Goal: Task Accomplishment & Management: Use online tool/utility

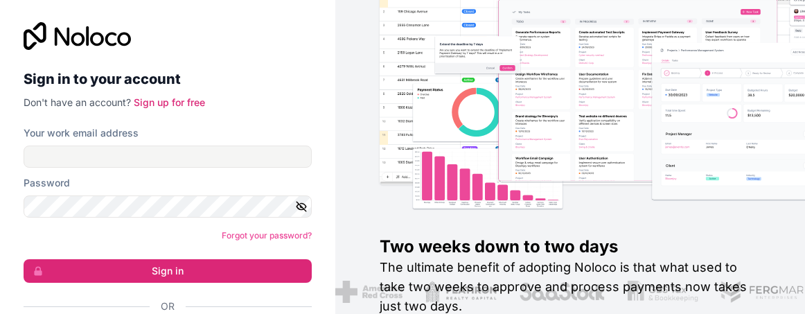
click at [120, 161] on input "Your work email address" at bounding box center [168, 156] width 288 height 22
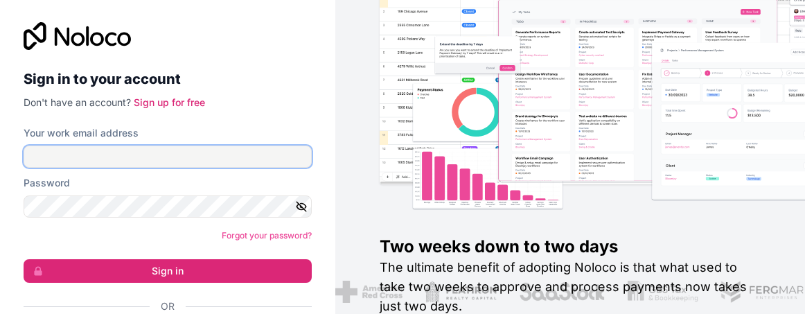
type input "**********"
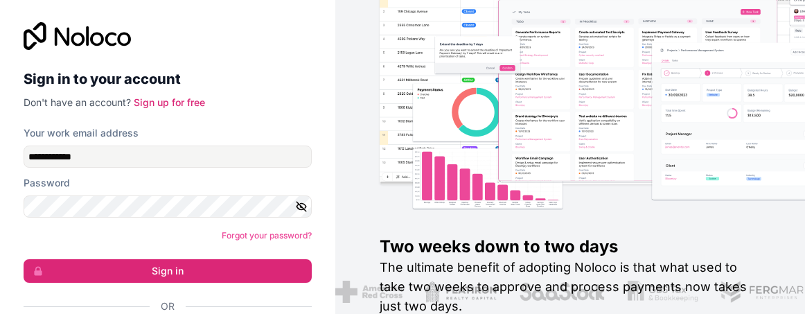
click at [186, 282] on form "**********" at bounding box center [168, 243] width 288 height 235
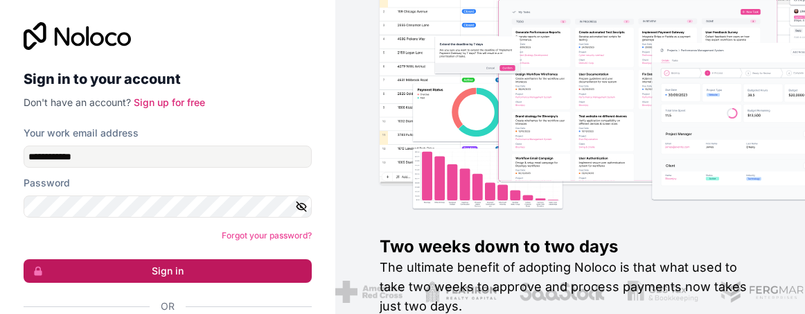
click at [179, 266] on button "Sign in" at bounding box center [168, 271] width 288 height 24
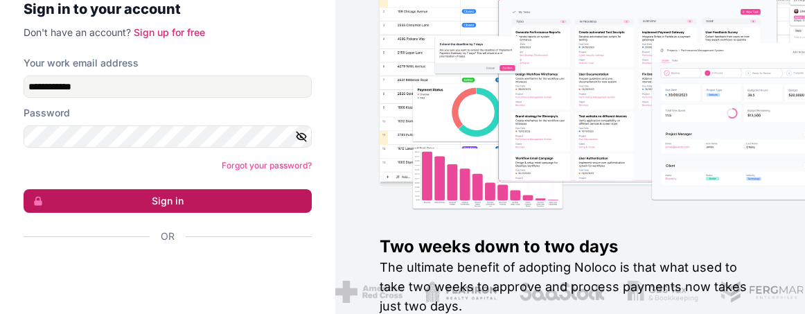
scroll to position [71, 0]
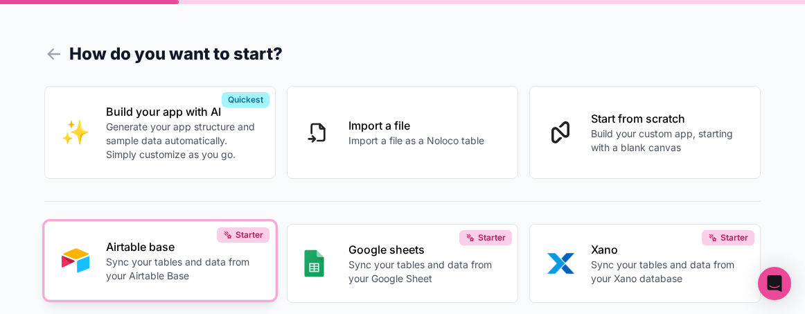
click at [231, 271] on p "Sync your tables and data from your Airtable Base" at bounding box center [182, 269] width 152 height 28
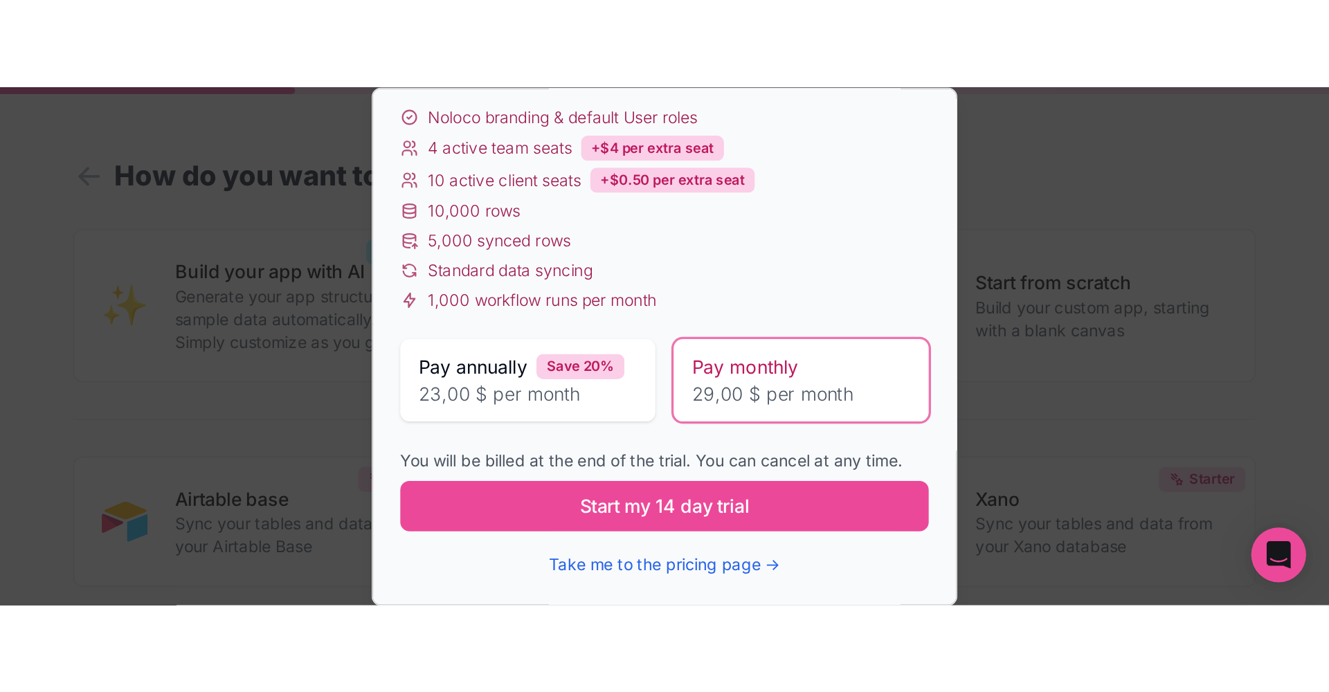
scroll to position [100, 0]
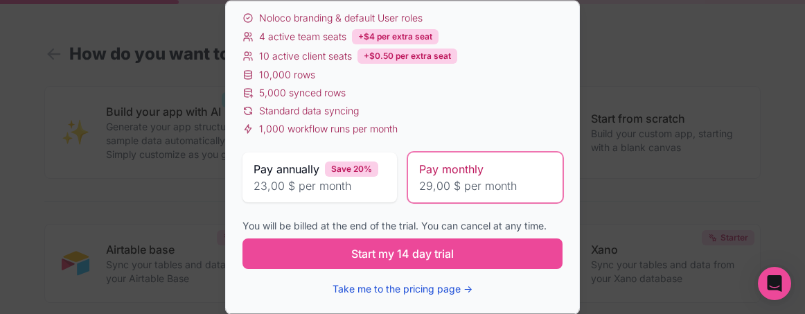
click at [348, 294] on button "Take me to the pricing page →" at bounding box center [402, 289] width 140 height 14
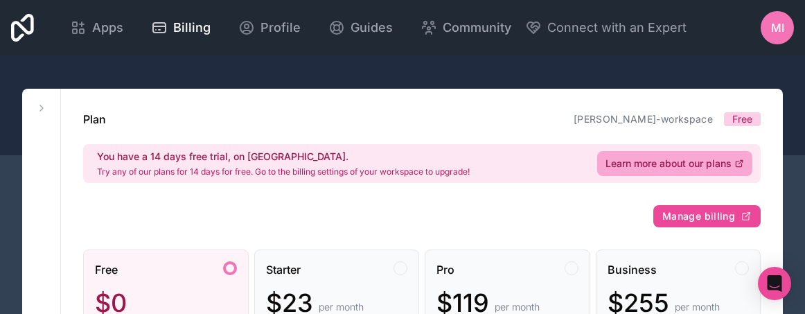
click at [228, 271] on div at bounding box center [230, 268] width 14 height 14
click at [224, 264] on div at bounding box center [230, 268] width 14 height 14
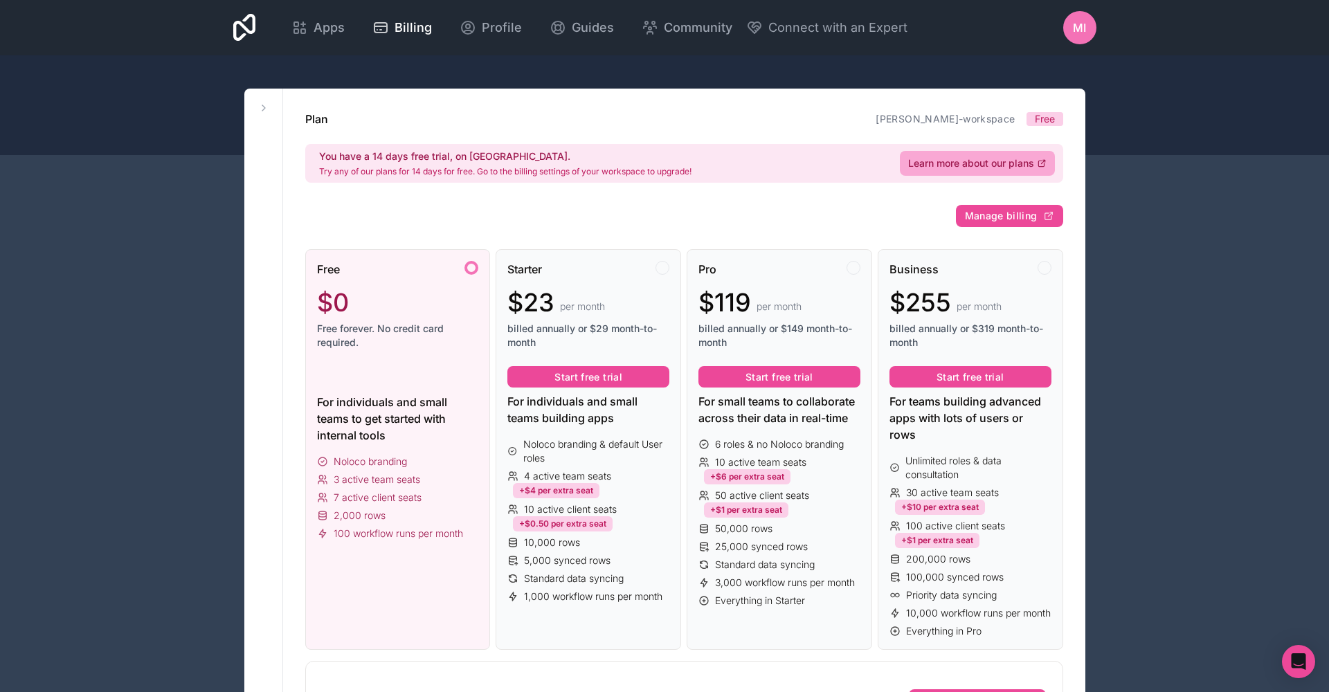
click at [387, 313] on div "For individuals and small teams to get started with internal tools" at bounding box center [398, 419] width 162 height 50
click at [804, 117] on span "Free" at bounding box center [1045, 119] width 20 height 14
click at [345, 32] on span "Apps" at bounding box center [329, 27] width 31 height 19
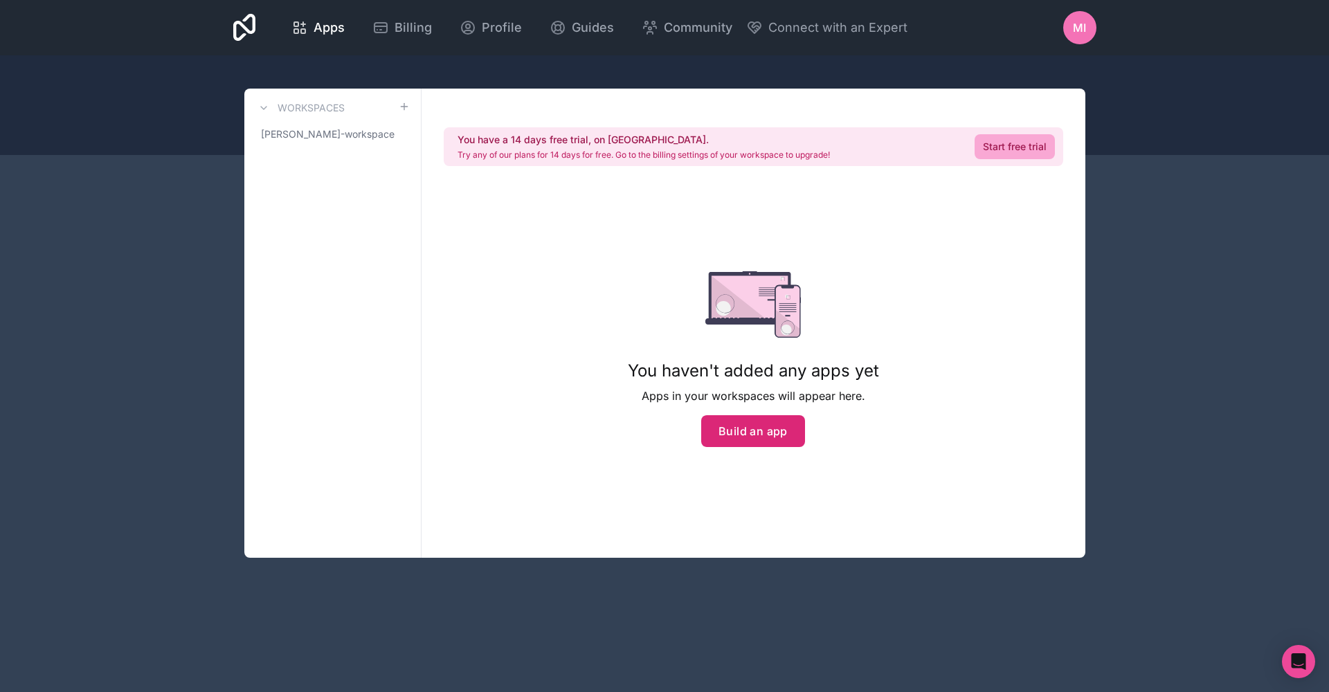
click at [733, 313] on button "Build an app" at bounding box center [753, 431] width 104 height 32
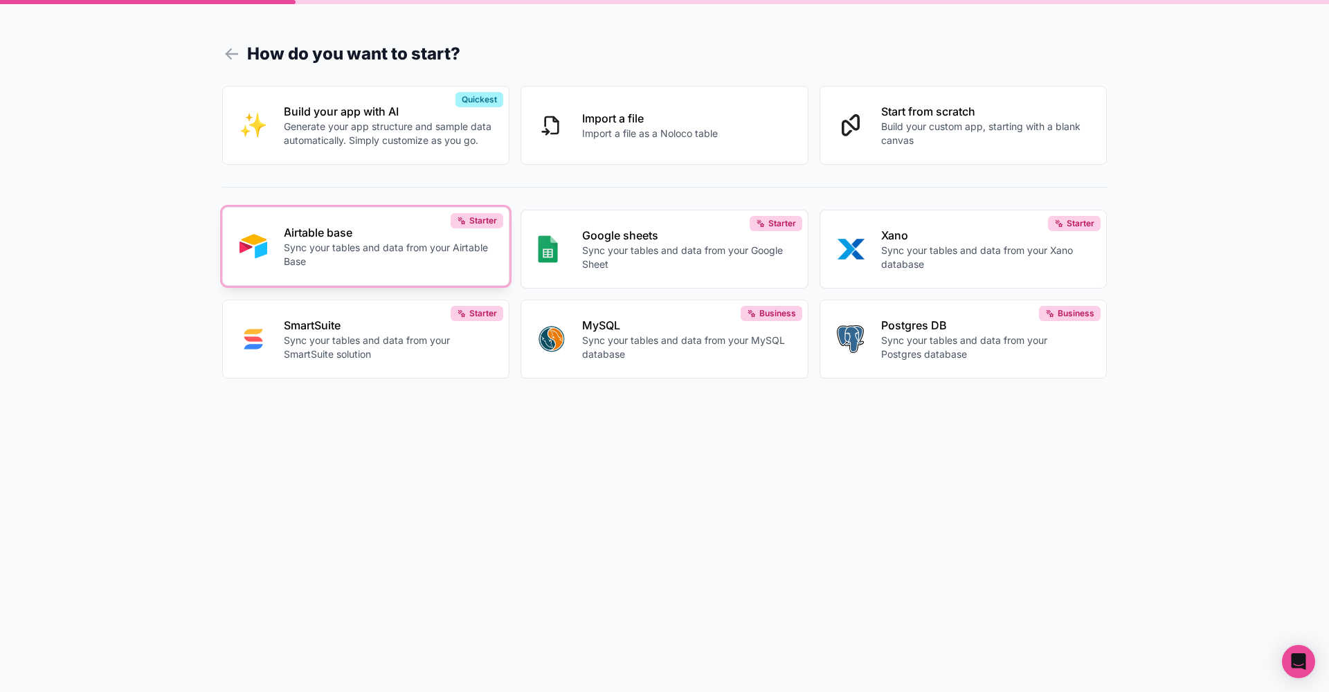
click at [385, 233] on p "Airtable base" at bounding box center [388, 232] width 209 height 17
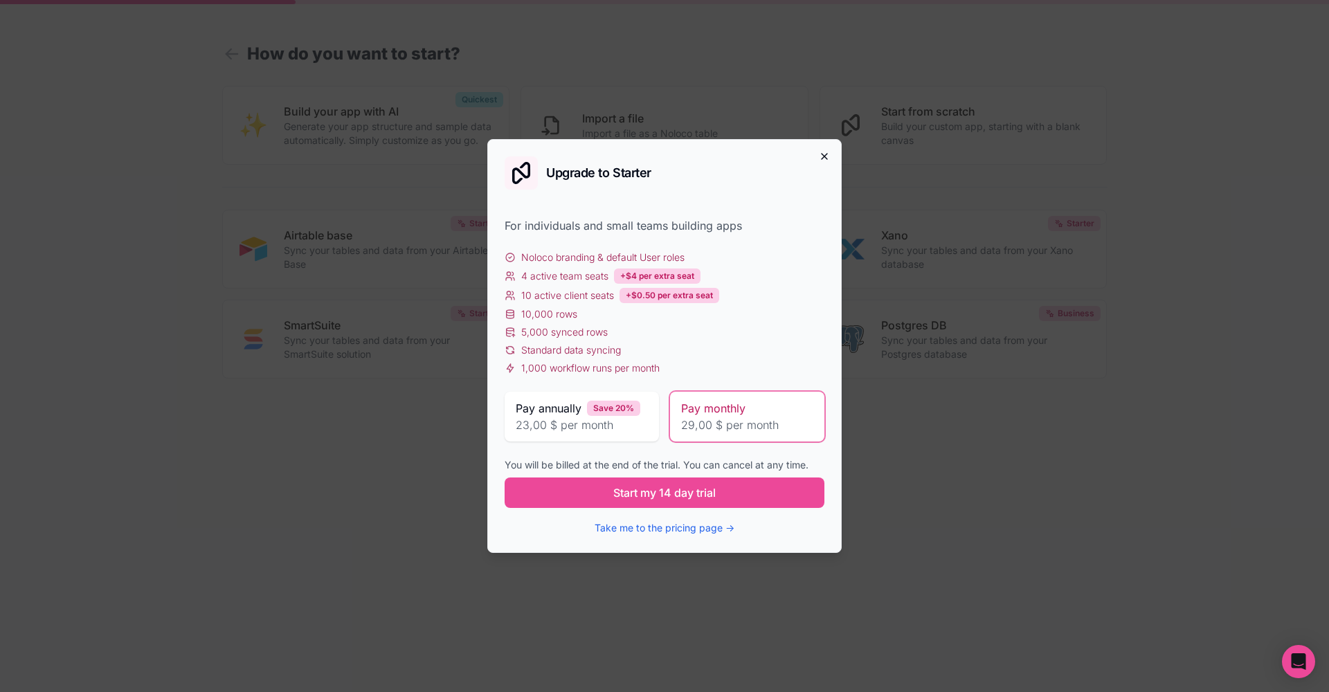
click at [804, 156] on icon "button" at bounding box center [824, 156] width 11 height 11
